Goal: Browse casually: Explore the website without a specific task or goal

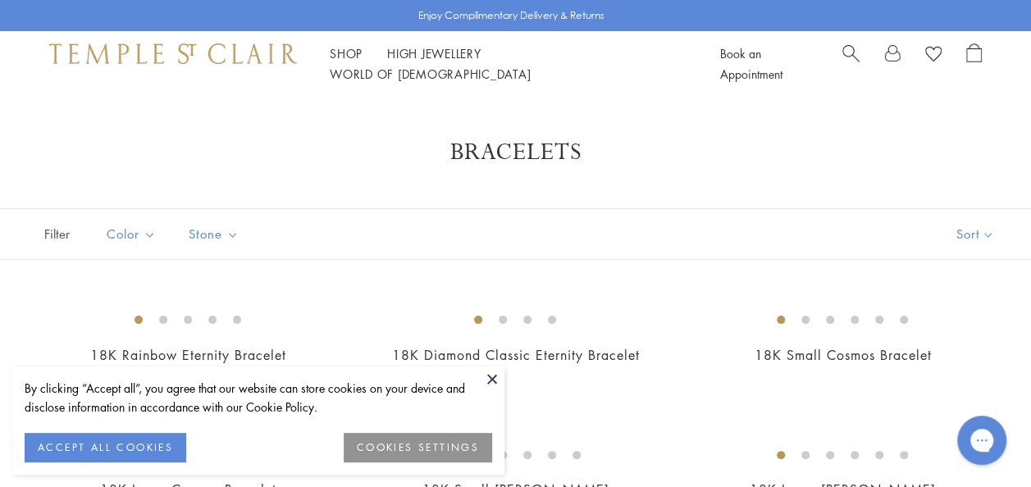
click at [495, 381] on button at bounding box center [492, 379] width 25 height 25
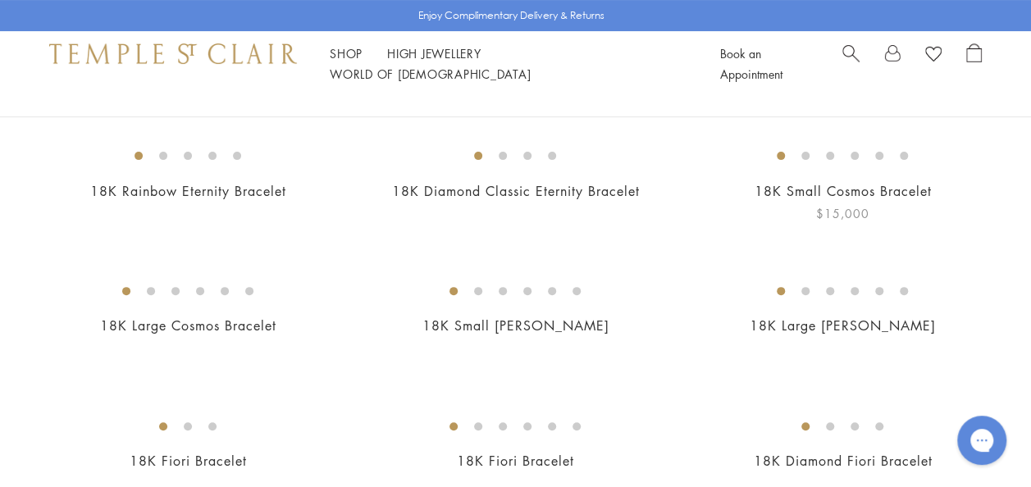
scroll to position [246, 0]
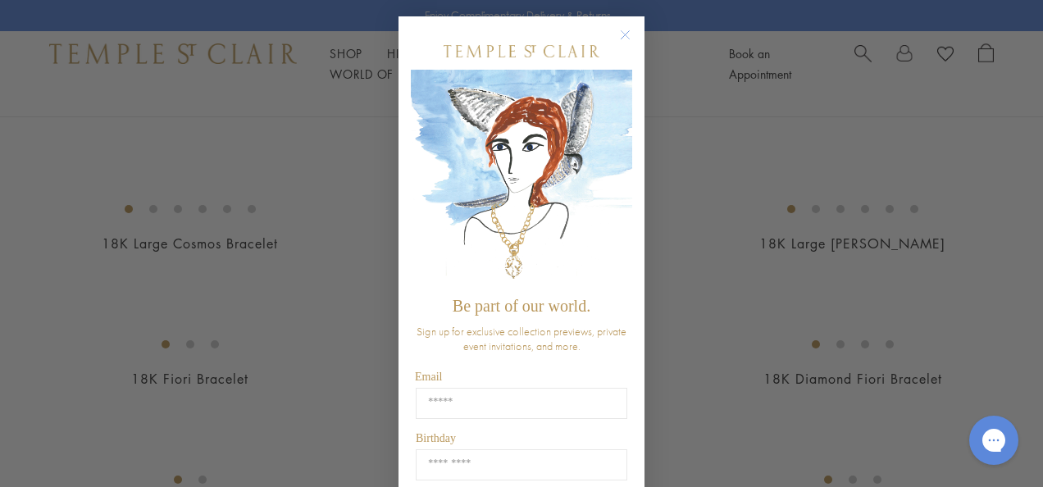
click at [617, 39] on circle "Close dialog" at bounding box center [626, 35] width 20 height 20
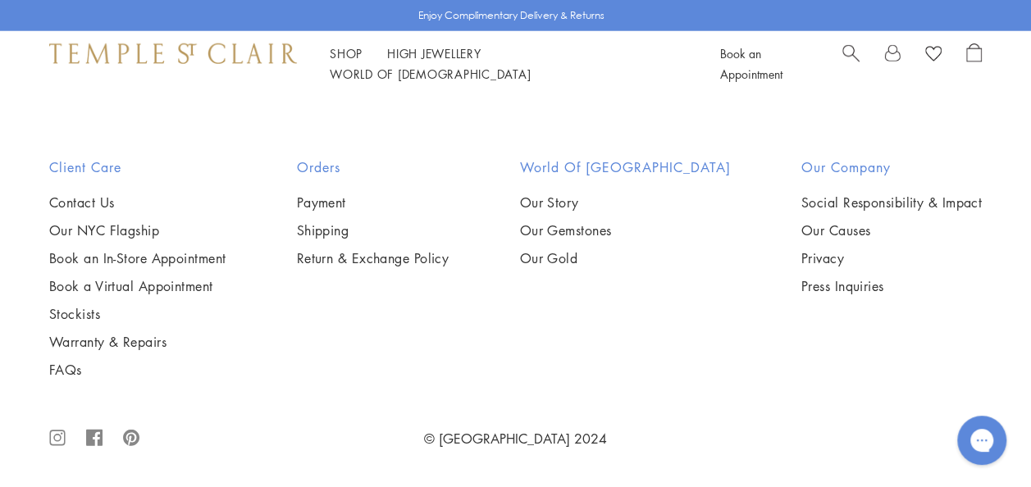
scroll to position [5413, 0]
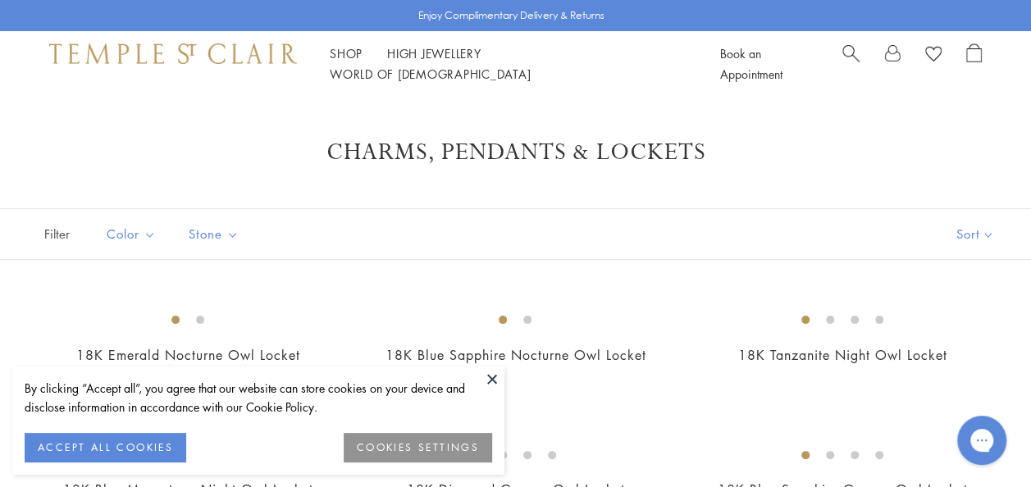
click at [494, 379] on button at bounding box center [492, 379] width 25 height 25
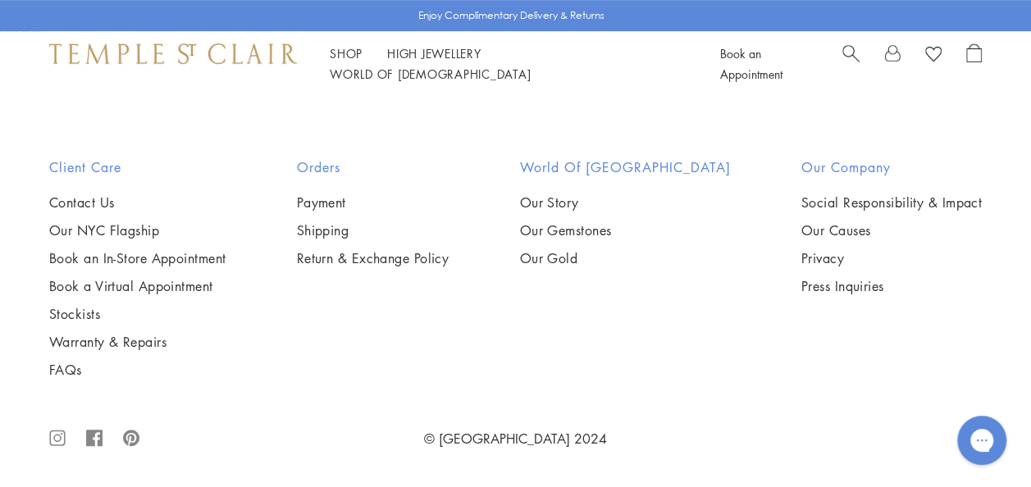
scroll to position [8694, 0]
